Goal: Task Accomplishment & Management: Use online tool/utility

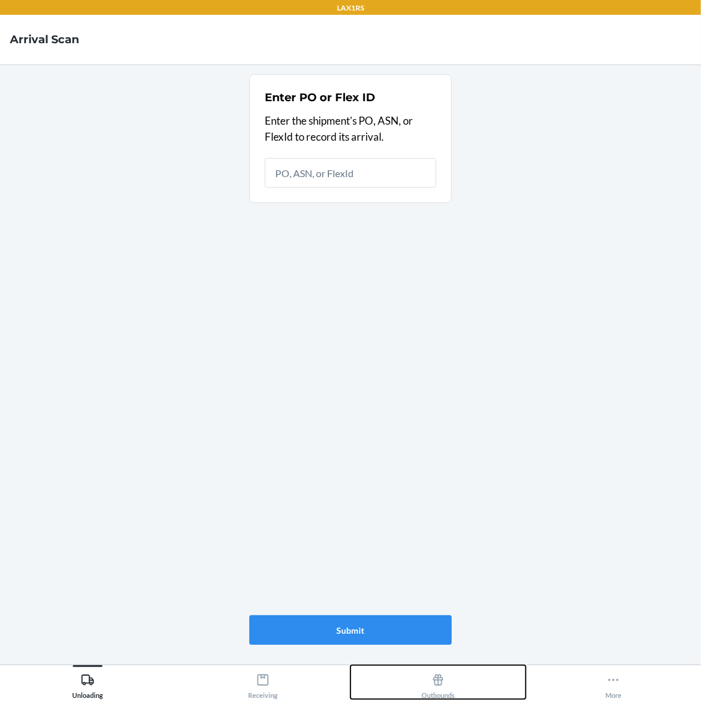
click at [440, 685] on icon at bounding box center [438, 680] width 10 height 11
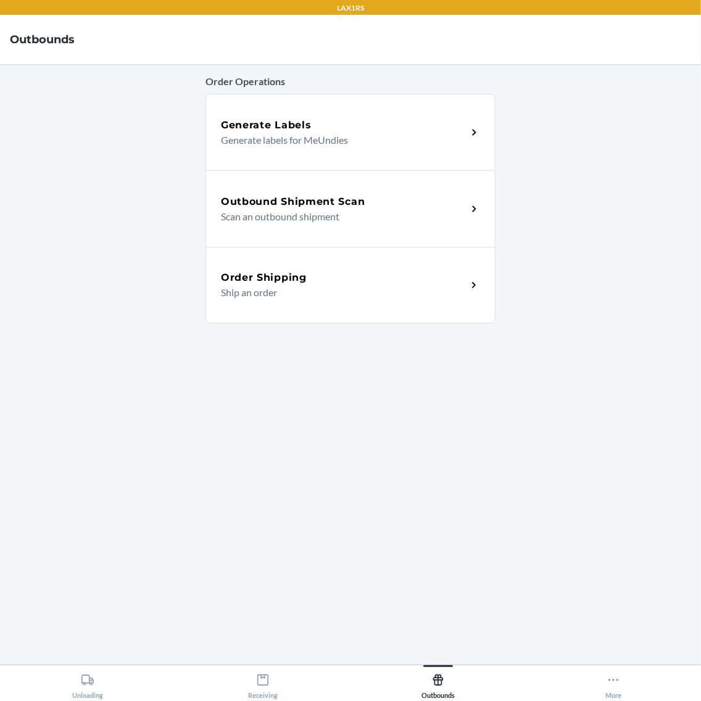
click at [280, 209] on p "Scan an outbound shipment" at bounding box center [339, 216] width 236 height 15
